Goal: Task Accomplishment & Management: Manage account settings

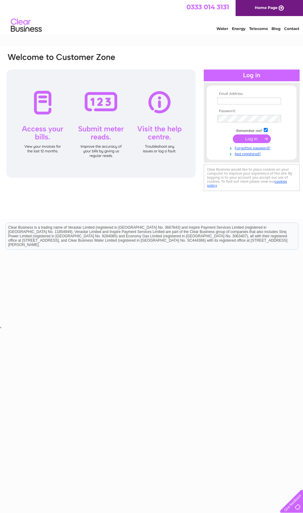
click at [249, 103] on input "text" at bounding box center [249, 101] width 64 height 7
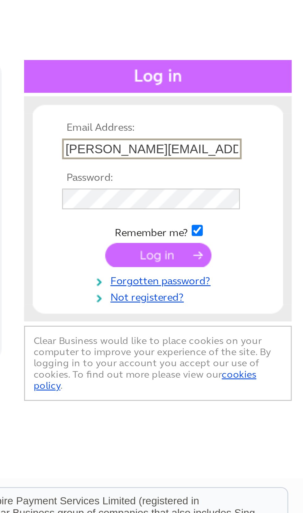
type input "[PERSON_NAME][EMAIL_ADDRESS][PERSON_NAME][DOMAIN_NAME]"
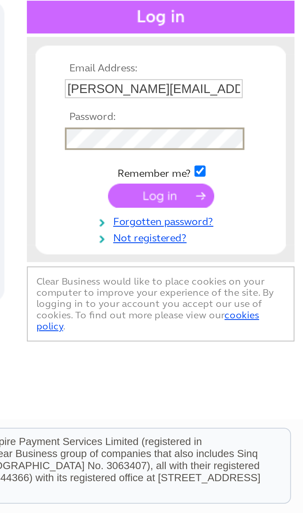
click at [232, 135] on input "submit" at bounding box center [251, 139] width 38 height 9
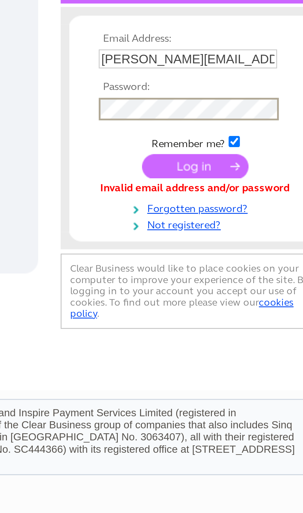
scroll to position [0, 1]
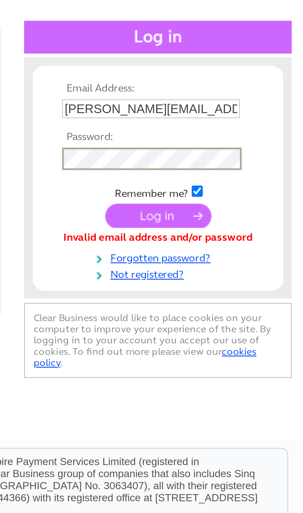
click at [232, 135] on input "submit" at bounding box center [251, 139] width 38 height 9
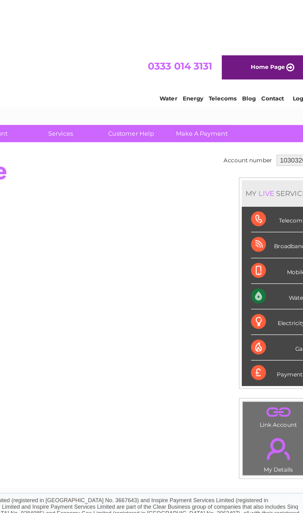
scroll to position [0, 3]
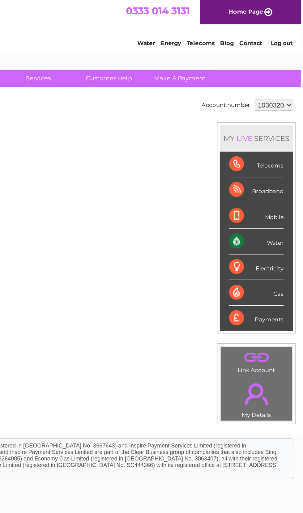
click at [252, 158] on div "Water" at bounding box center [270, 160] width 36 height 17
click at [252, 160] on div "Water" at bounding box center [270, 160] width 36 height 17
click at [252, 155] on div "Water" at bounding box center [270, 160] width 36 height 17
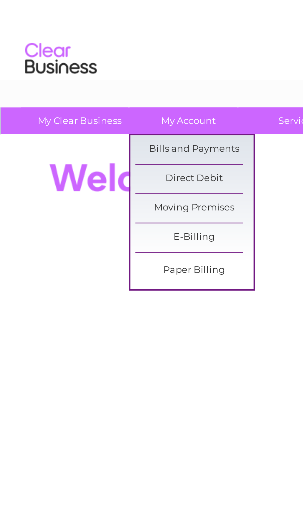
click at [96, 62] on link "Bills and Payments" at bounding box center [83, 64] width 51 height 12
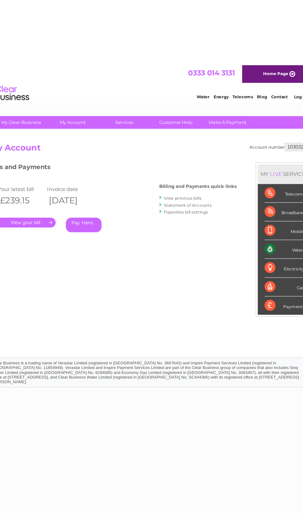
scroll to position [0, 3]
